Goal: Information Seeking & Learning: Learn about a topic

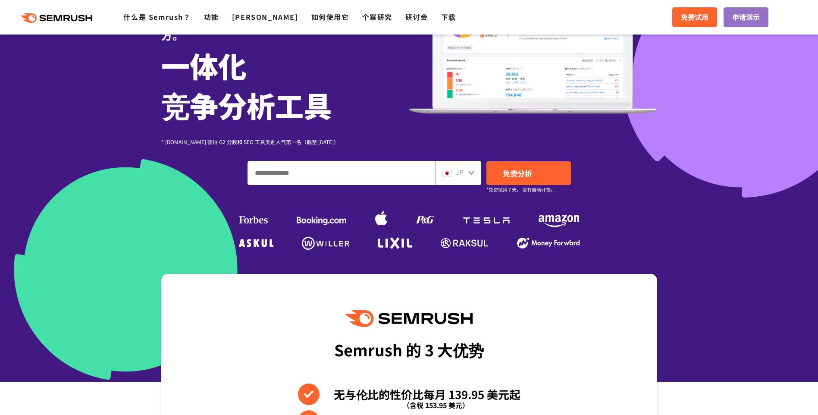
scroll to position [129, 0]
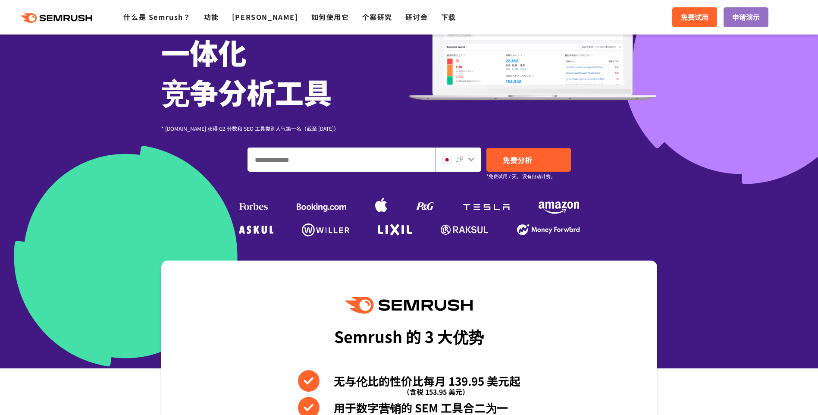
click at [375, 156] on input "输入您的域名、关键字或网址" at bounding box center [341, 159] width 187 height 23
type input "*"
type input "**"
click at [463, 160] on div "JP" at bounding box center [456, 158] width 28 height 11
click at [472, 160] on icon at bounding box center [471, 159] width 7 height 7
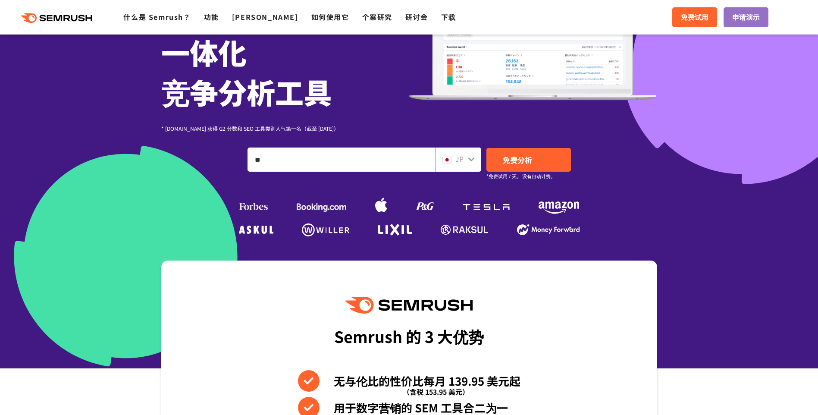
click at [456, 160] on span "JP" at bounding box center [459, 158] width 8 height 10
click at [468, 161] on icon at bounding box center [471, 159] width 7 height 7
click at [465, 158] on div "JP" at bounding box center [456, 158] width 28 height 11
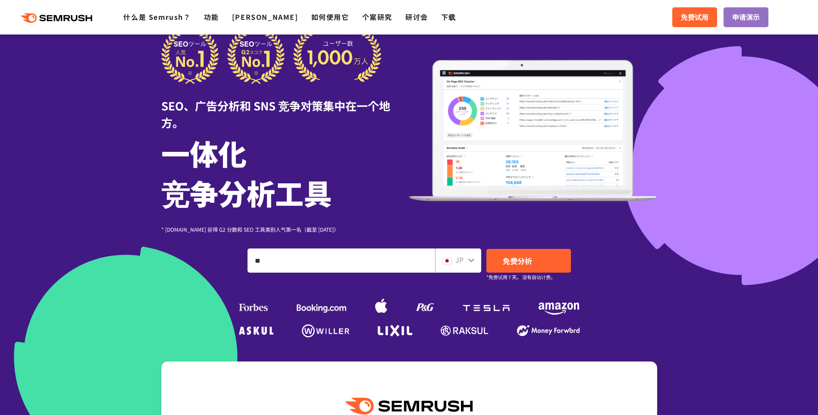
scroll to position [43, 0]
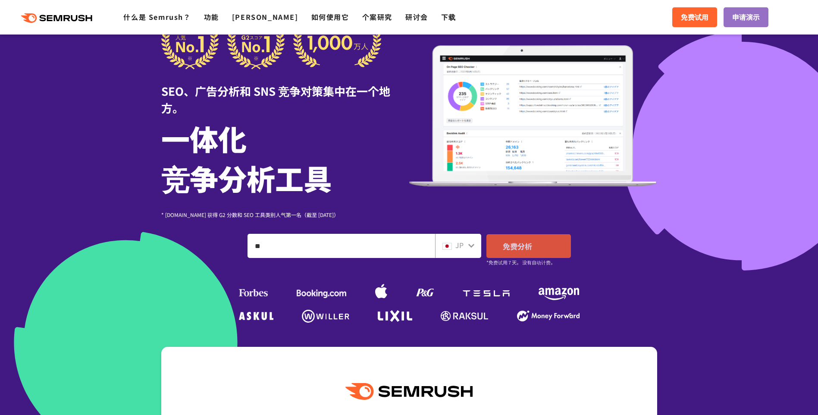
click at [510, 247] on span "免费分析" at bounding box center [517, 245] width 29 height 11
click at [465, 242] on div "JP" at bounding box center [456, 245] width 28 height 11
click at [459, 248] on span "JP" at bounding box center [459, 245] width 8 height 10
click at [468, 247] on icon at bounding box center [471, 245] width 7 height 7
click at [470, 245] on icon at bounding box center [471, 245] width 7 height 7
